Goal: Task Accomplishment & Management: Manage account settings

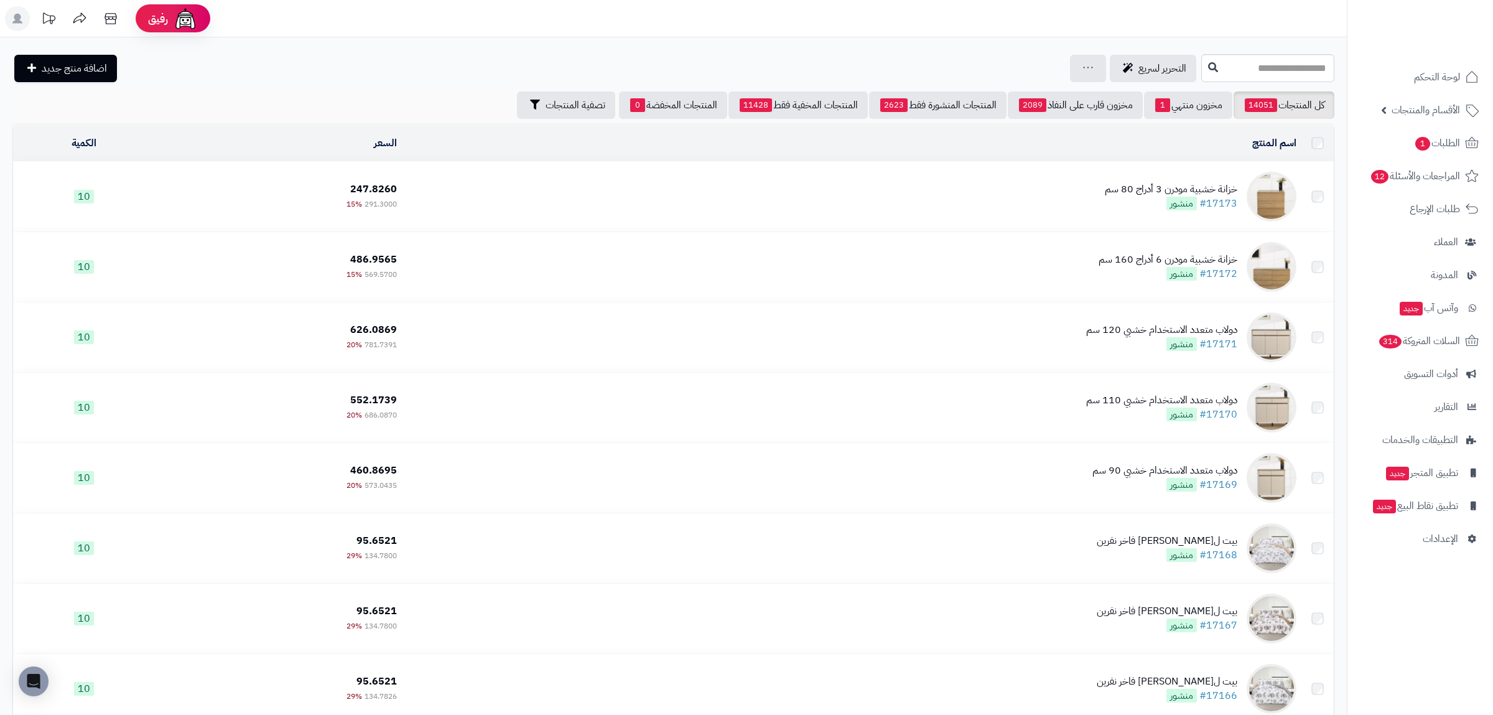
click at [1179, 103] on link "مخزون منتهي 1" at bounding box center [1188, 104] width 88 height 27
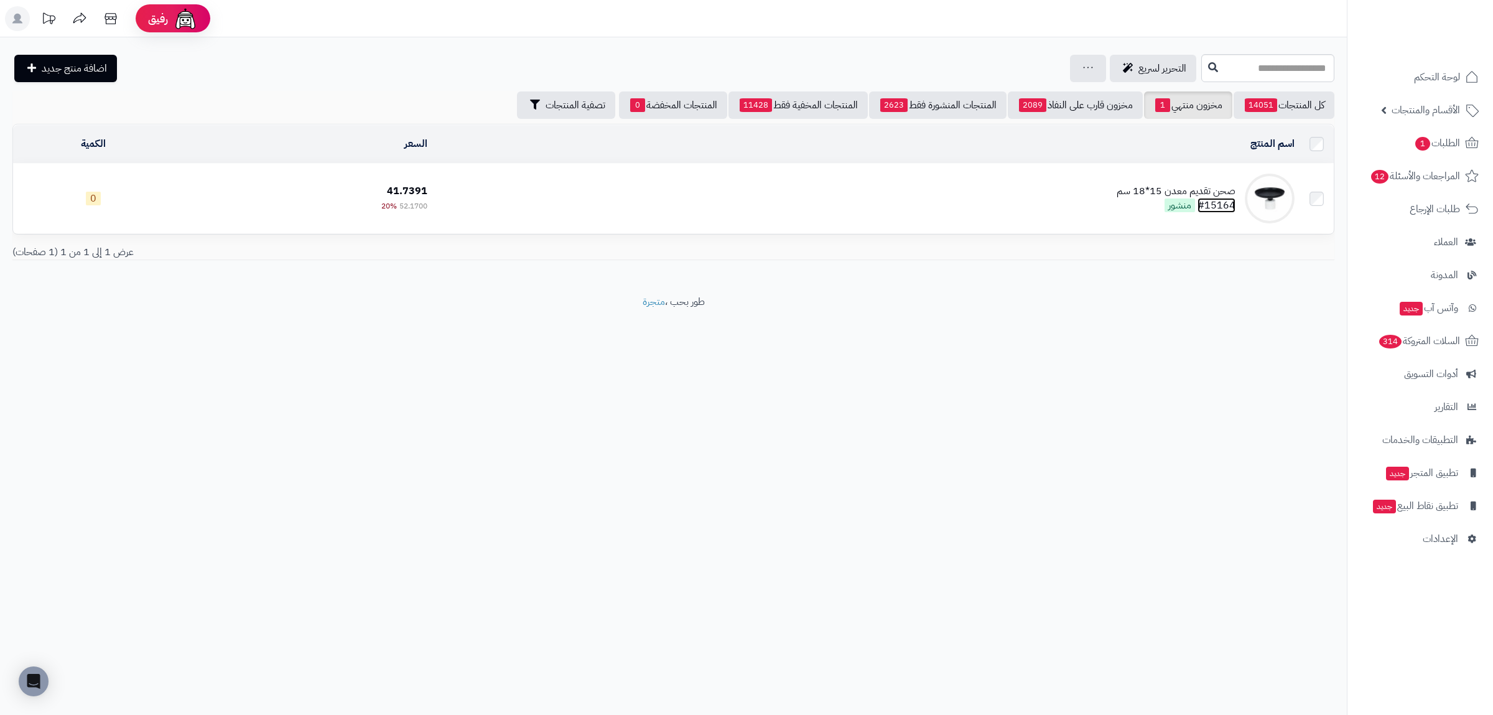
click at [1218, 204] on link "#15164" at bounding box center [1217, 205] width 38 height 15
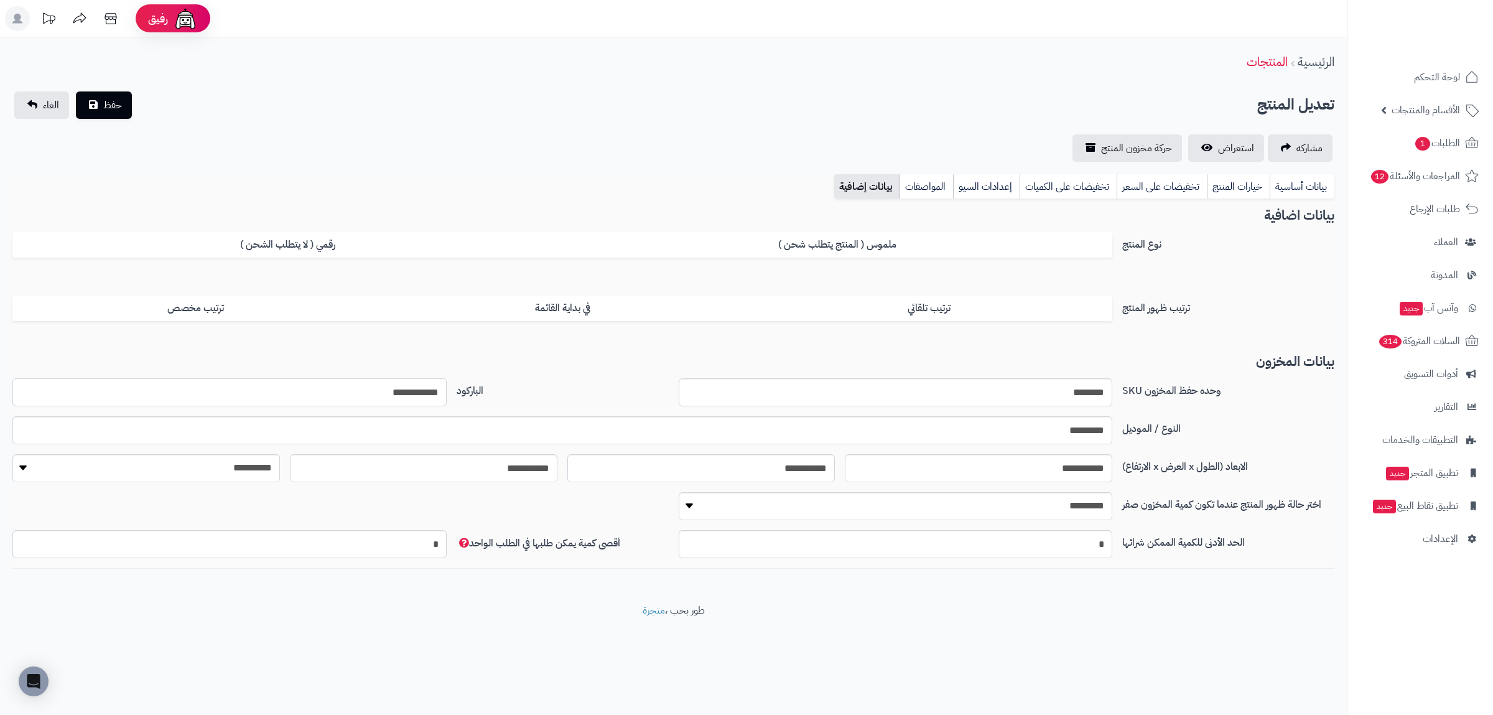
click at [408, 389] on input "**********" at bounding box center [229, 392] width 434 height 28
click at [1294, 181] on link "بيانات أساسية" at bounding box center [1302, 186] width 65 height 25
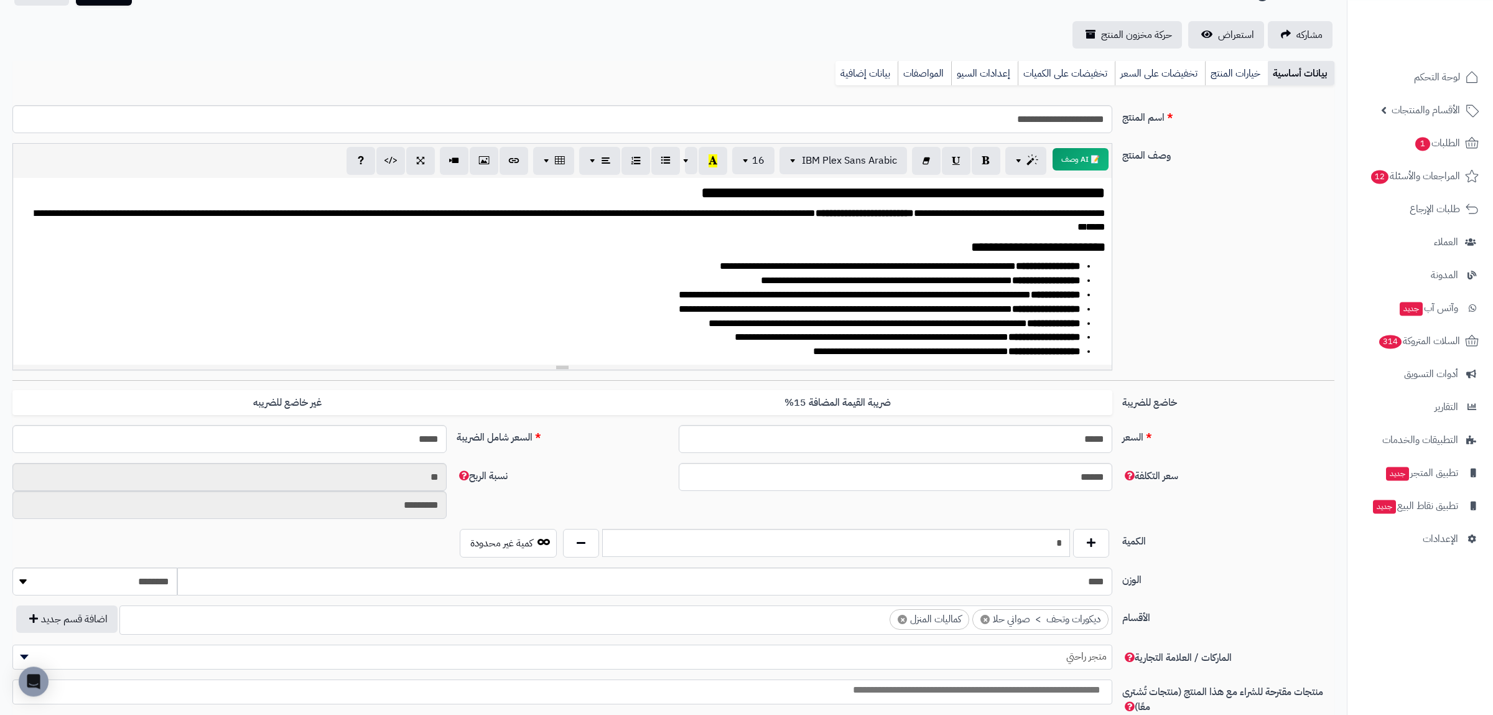
scroll to position [238, 0]
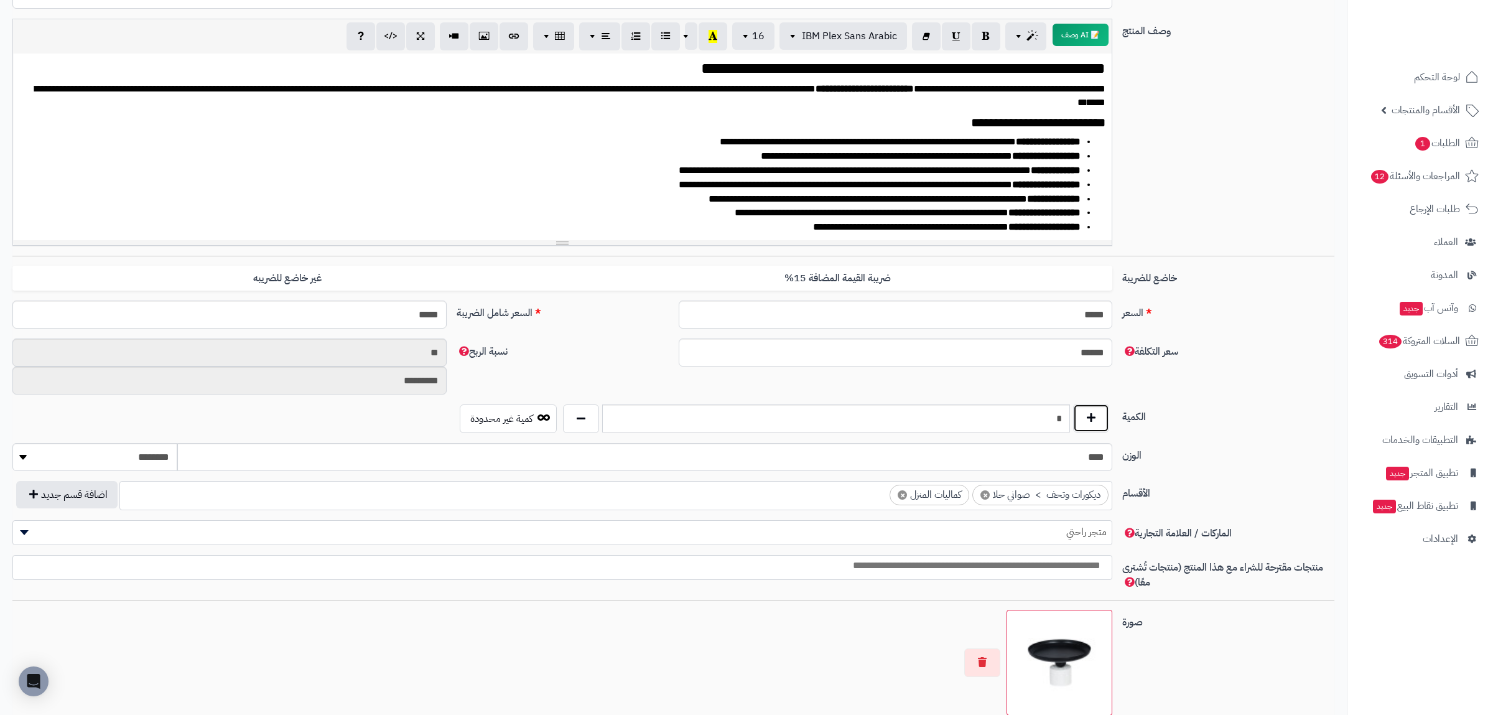
click at [1086, 429] on button "button" at bounding box center [1091, 418] width 36 height 29
type input "*"
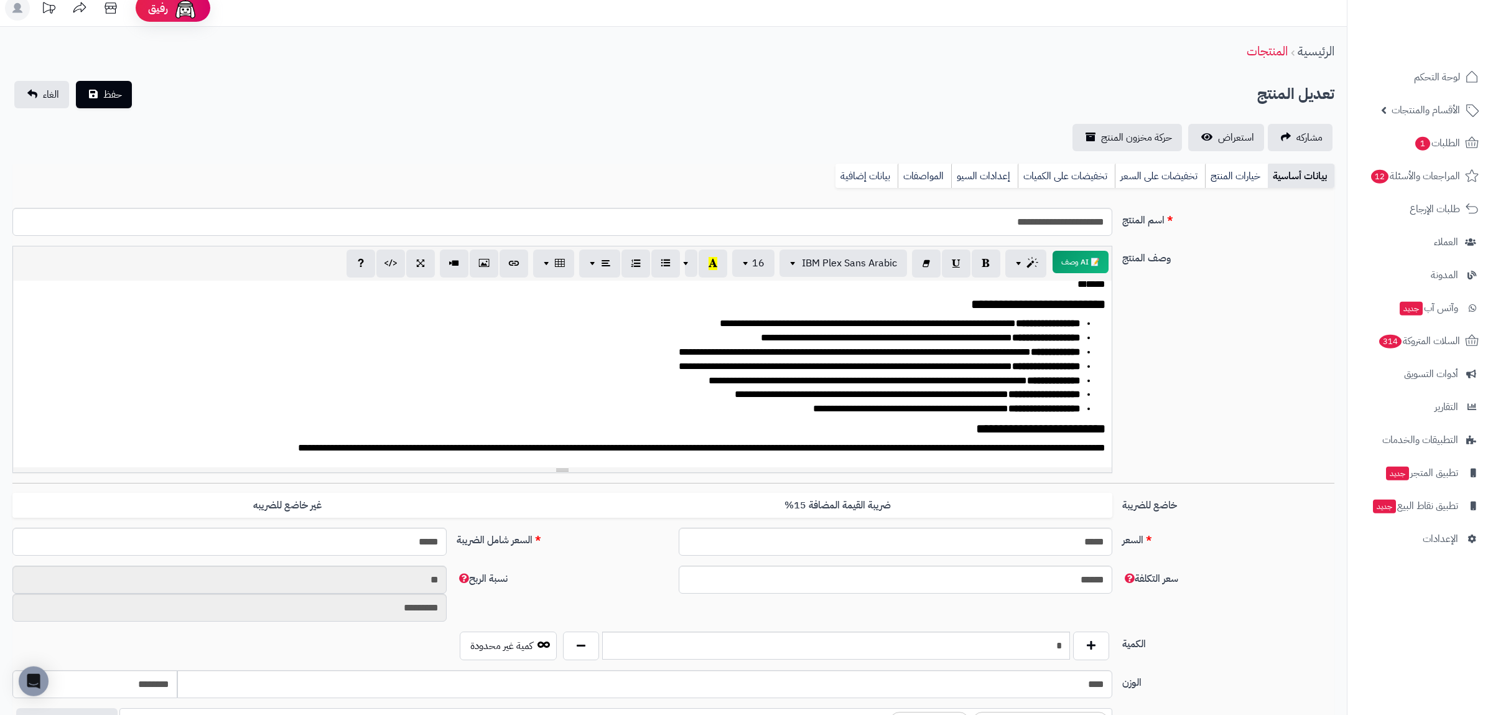
scroll to position [0, 0]
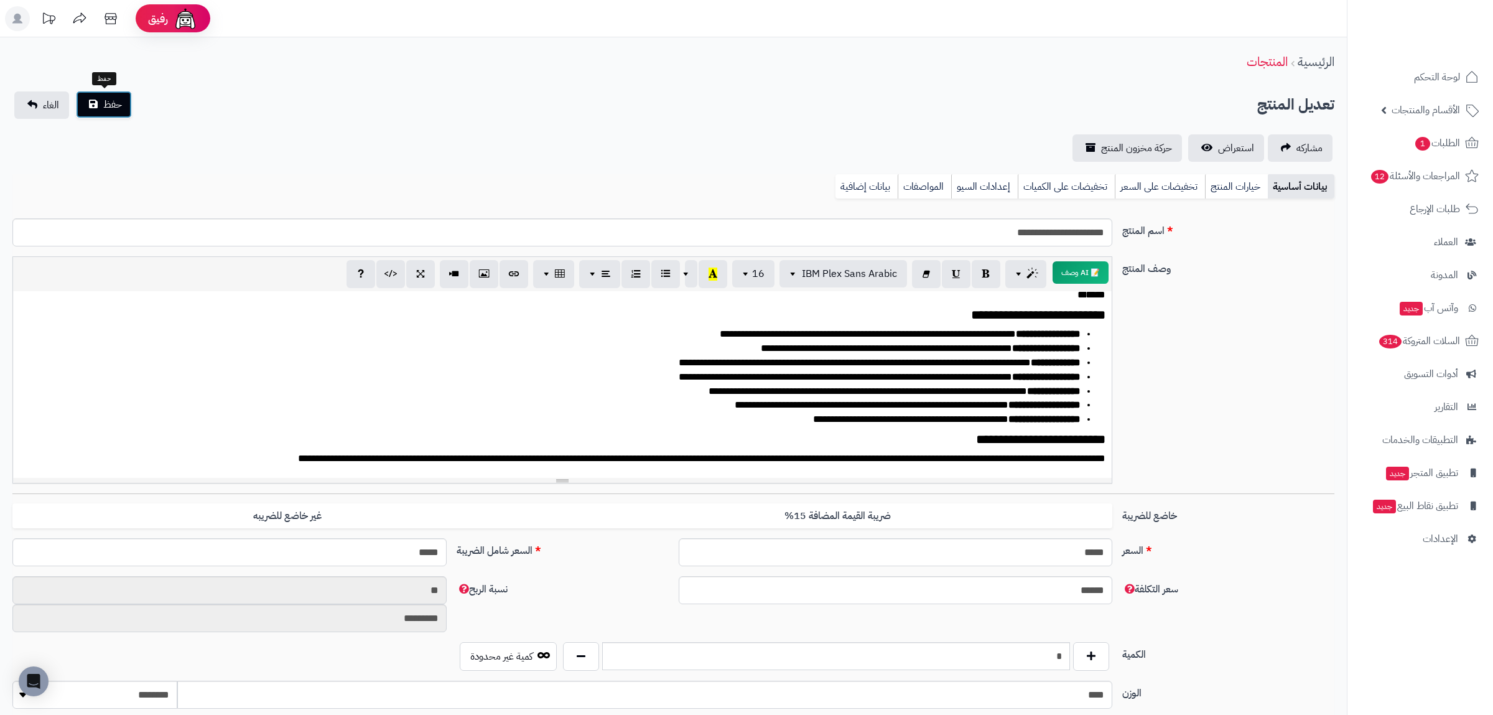
click at [122, 106] on button "حفظ" at bounding box center [104, 104] width 56 height 27
